Goal: Find specific page/section: Find specific page/section

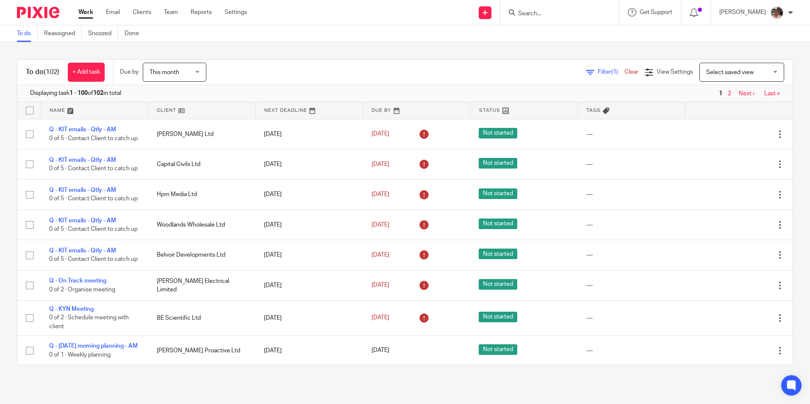
click at [536, 14] on input "Search" at bounding box center [555, 14] width 76 height 8
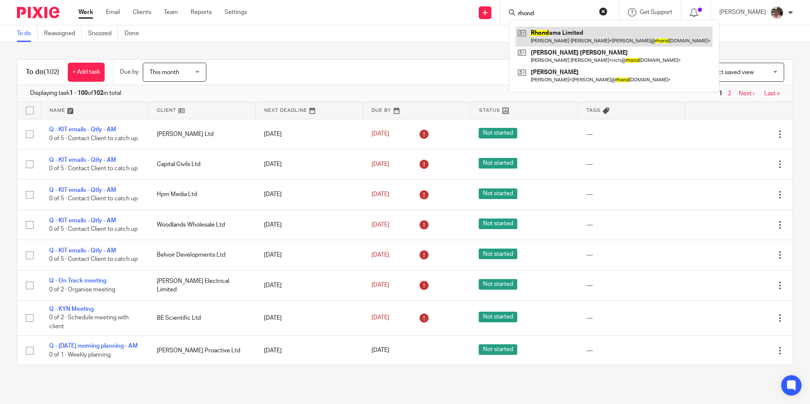
type input "rhond"
click at [572, 34] on link at bounding box center [613, 36] width 197 height 19
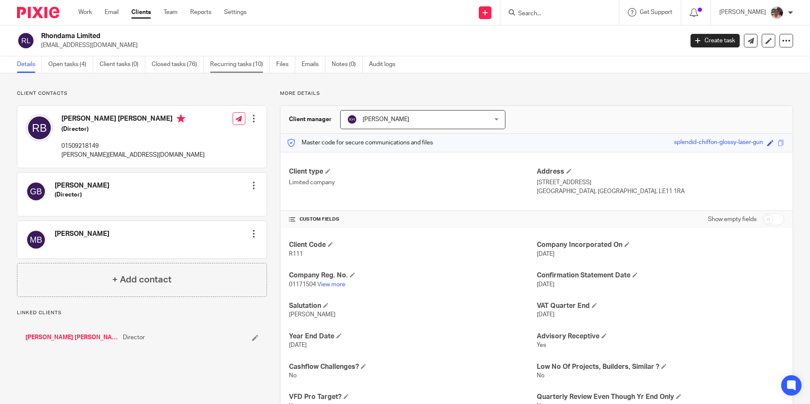
click at [229, 69] on link "Recurring tasks (10)" at bounding box center [240, 64] width 60 height 17
